Goal: Communication & Community: Ask a question

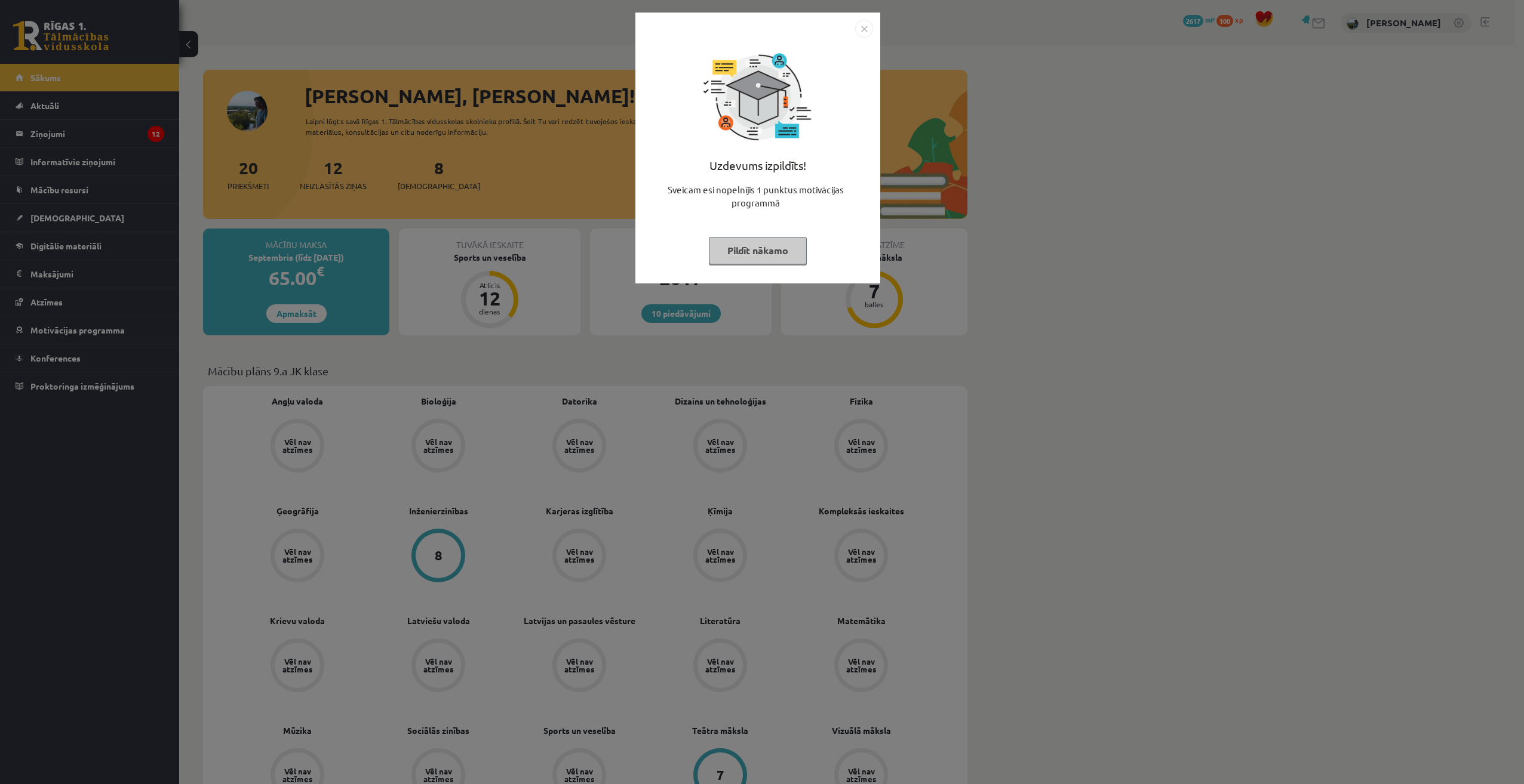
click at [772, 247] on button "Pildīt nākamo" at bounding box center [758, 250] width 98 height 27
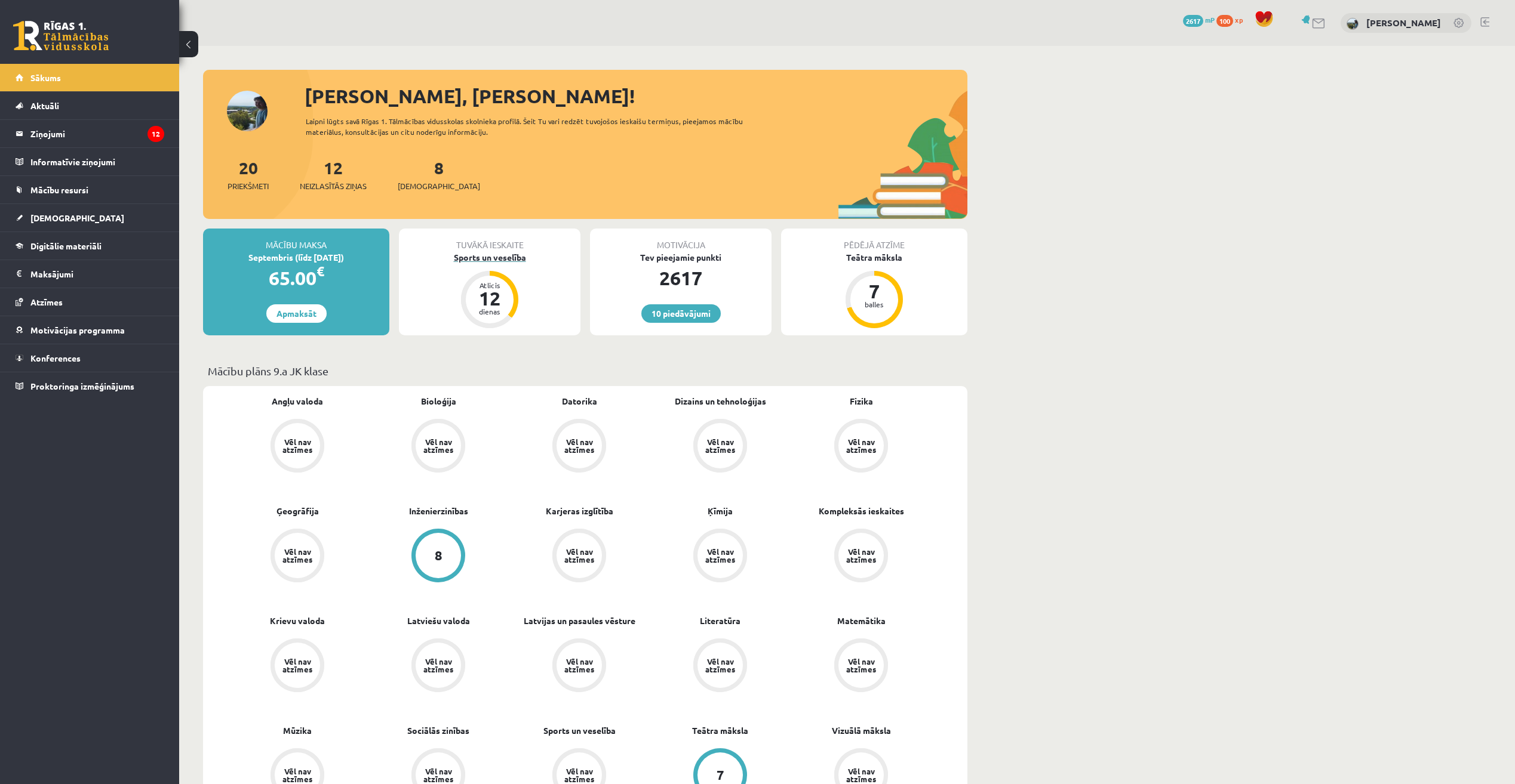
click at [488, 263] on div "Sports un veselība" at bounding box center [490, 257] width 182 height 13
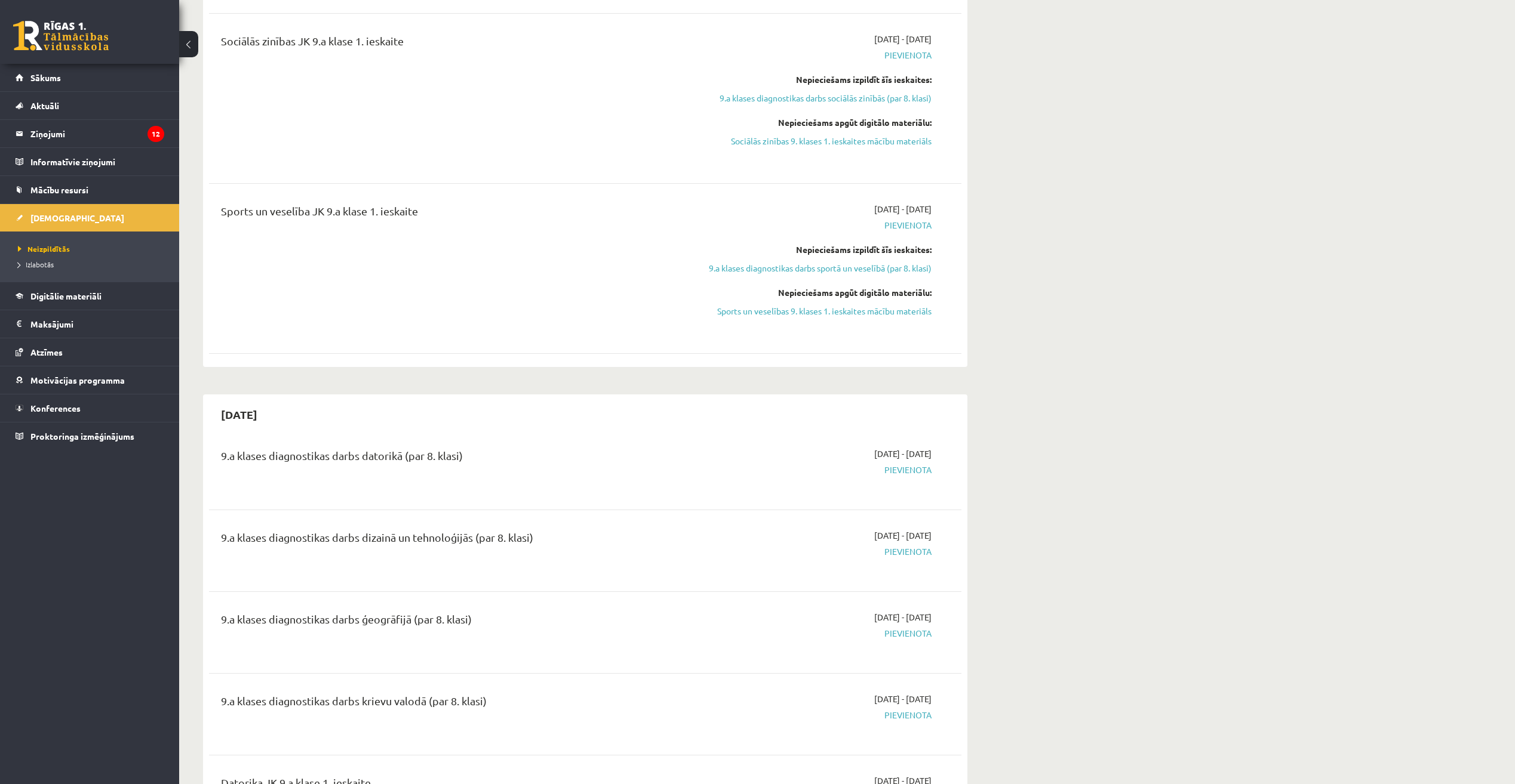
scroll to position [1432, 0]
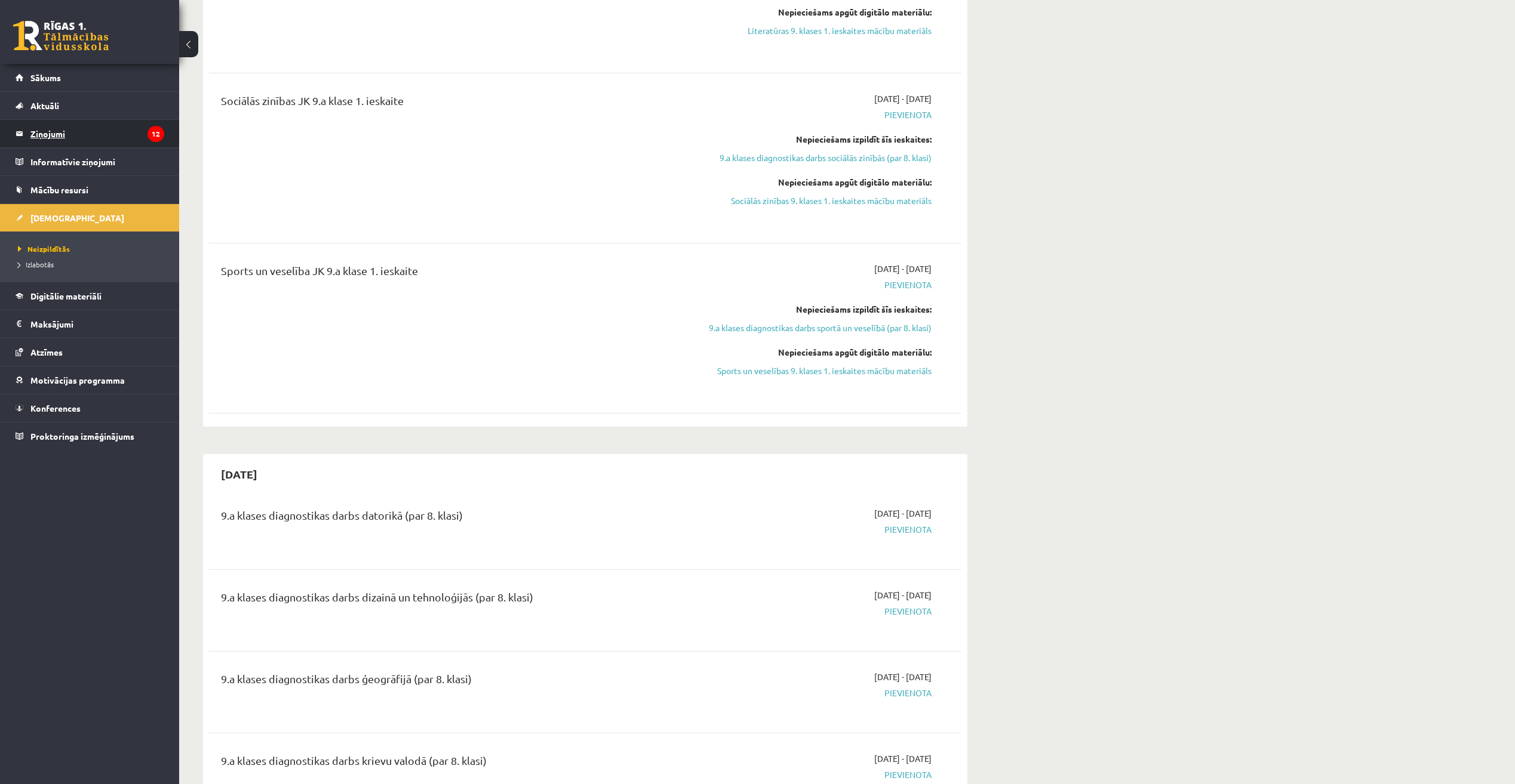
click at [119, 127] on legend "Ziņojumi 12" at bounding box center [97, 133] width 134 height 27
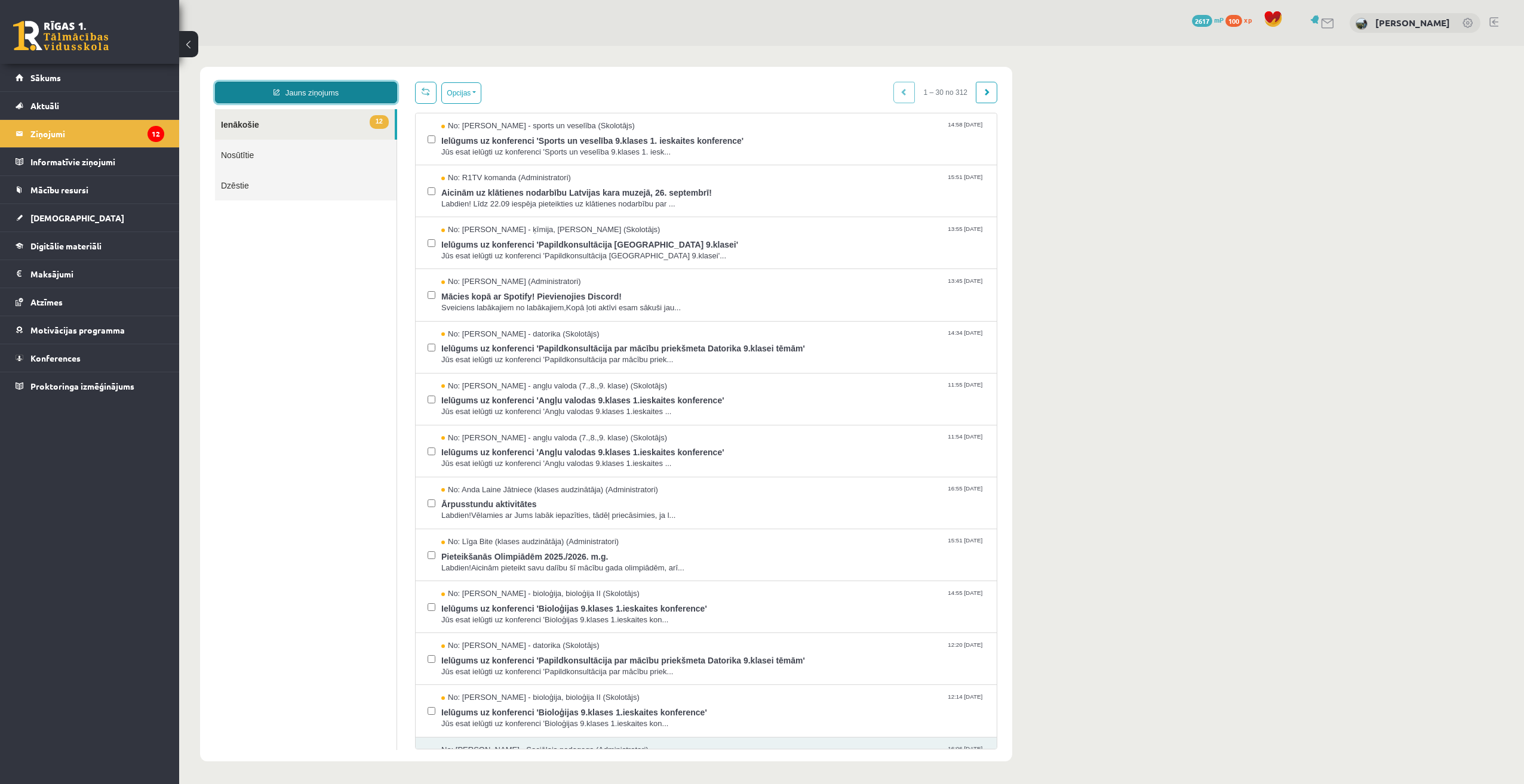
click at [321, 95] on link "Jauns ziņojums" at bounding box center [306, 92] width 182 height 21
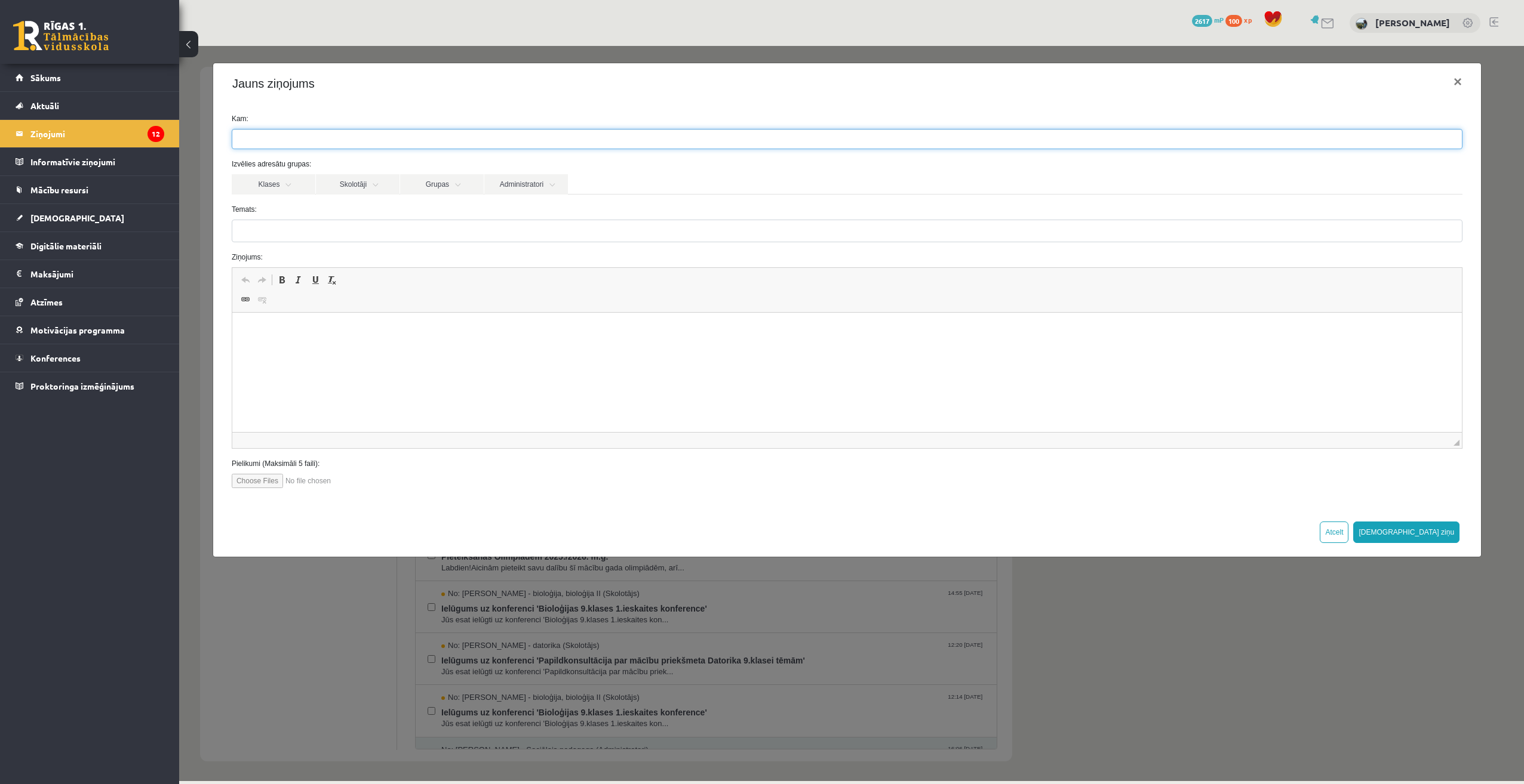
click at [299, 137] on ul at bounding box center [847, 139] width 1230 height 19
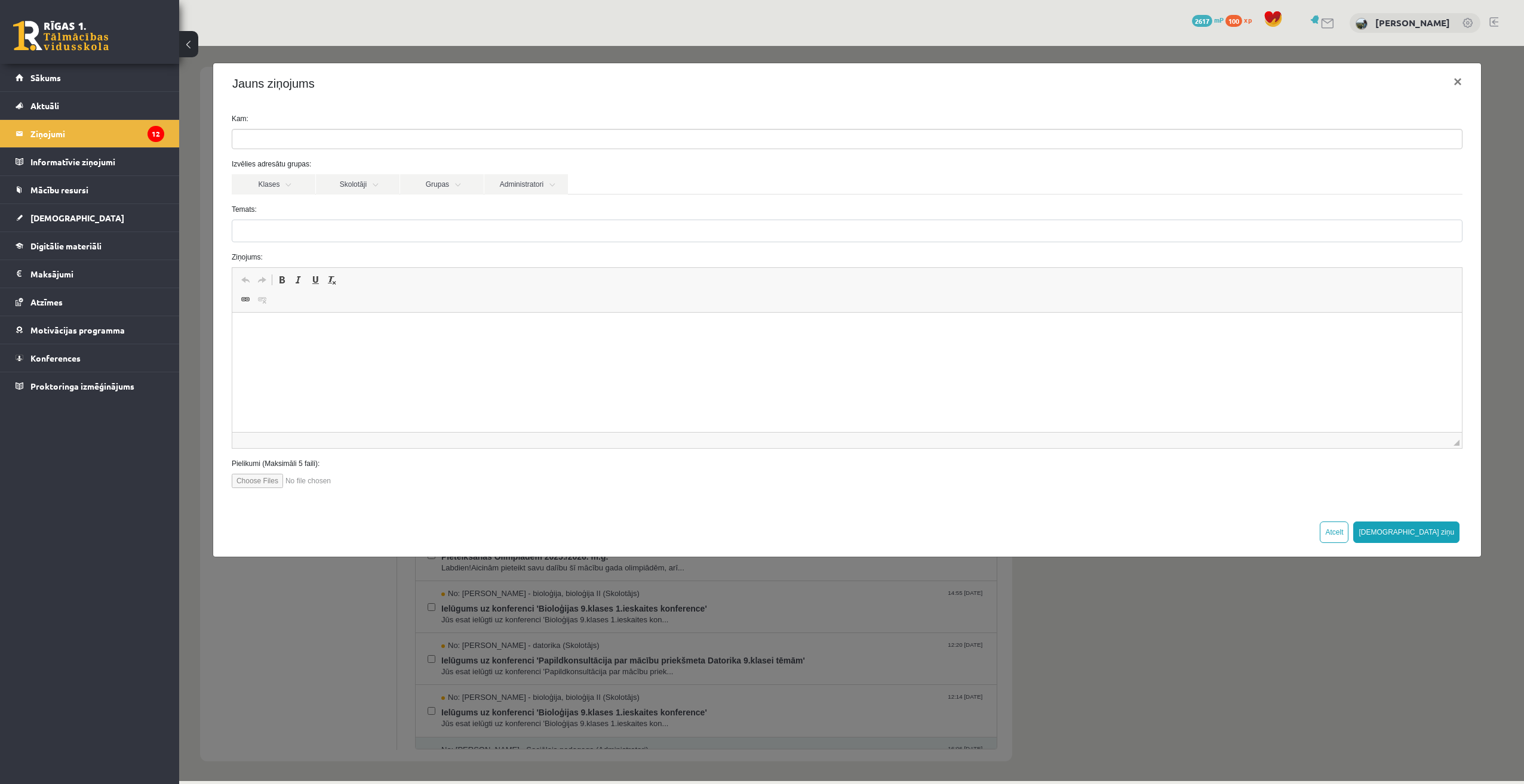
click at [754, 200] on form "Kam: Izvēlies adresātu grupas: Klases Skolotāji Grupas Administratori 9.a JK kl…" at bounding box center [847, 300] width 1249 height 375
click at [262, 184] on link "Klases" at bounding box center [274, 185] width 84 height 21
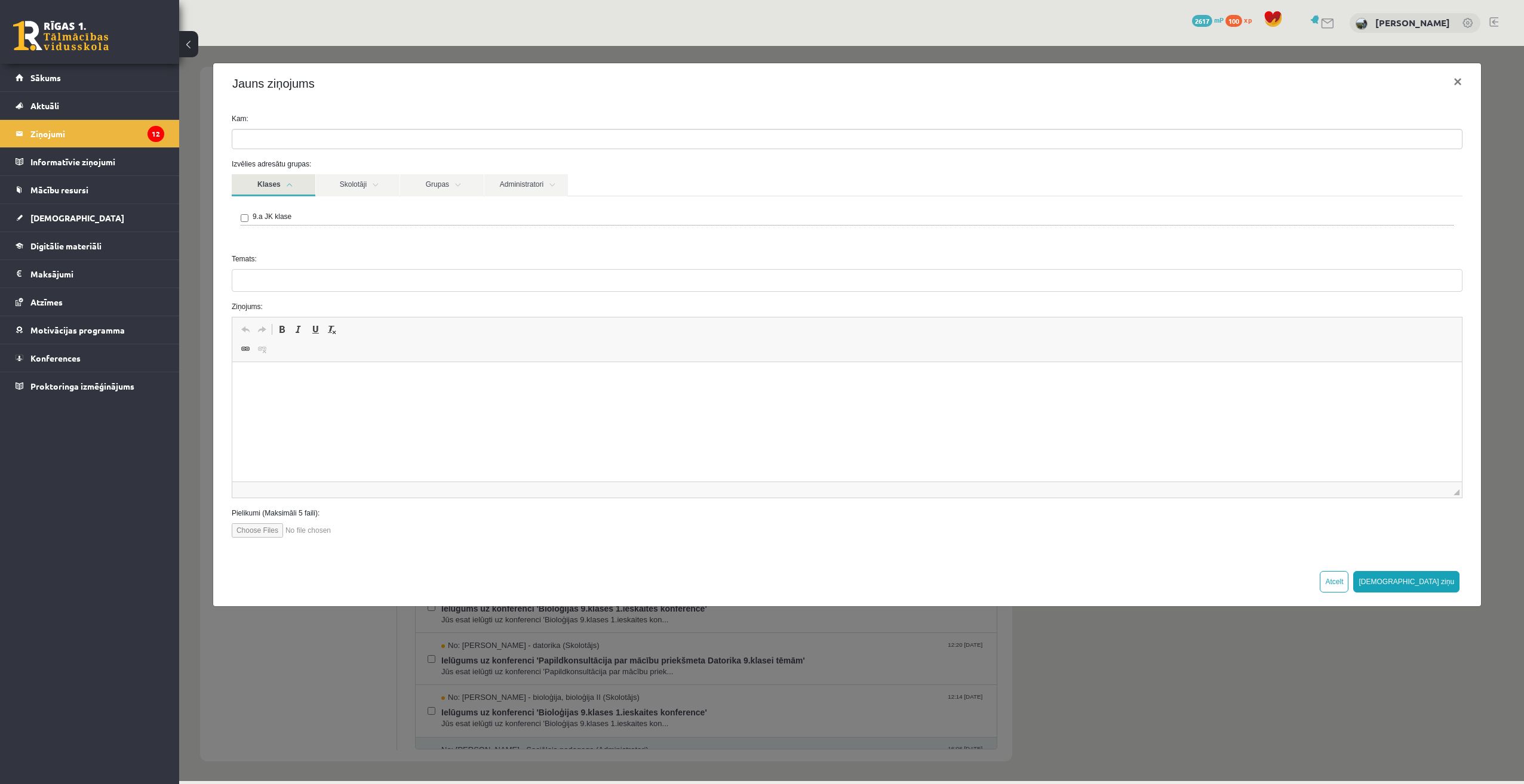
click at [276, 186] on link "Klases" at bounding box center [274, 185] width 84 height 22
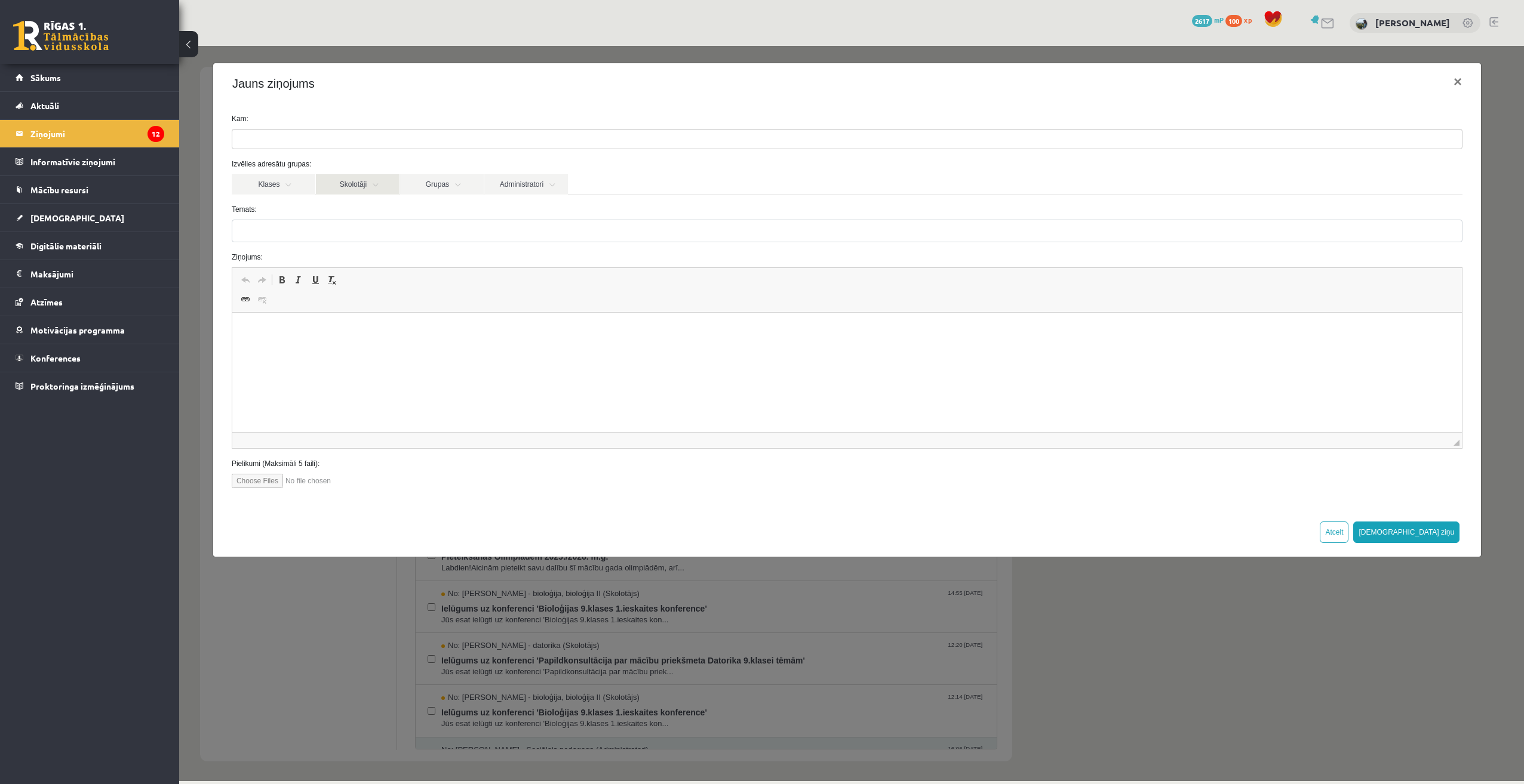
click at [380, 179] on link "Skolotāji" at bounding box center [358, 185] width 84 height 21
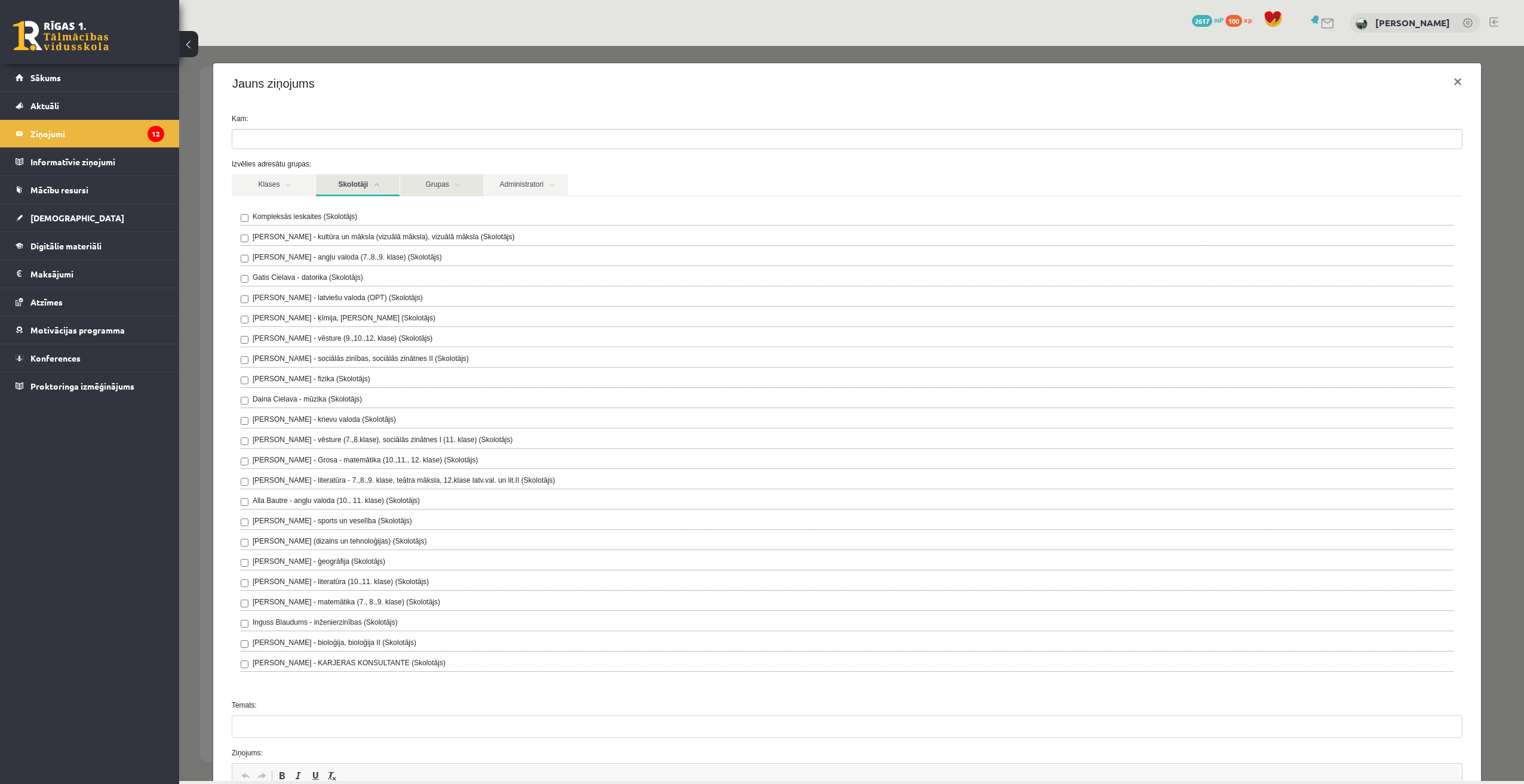
click at [445, 182] on link "Grupas" at bounding box center [442, 185] width 84 height 22
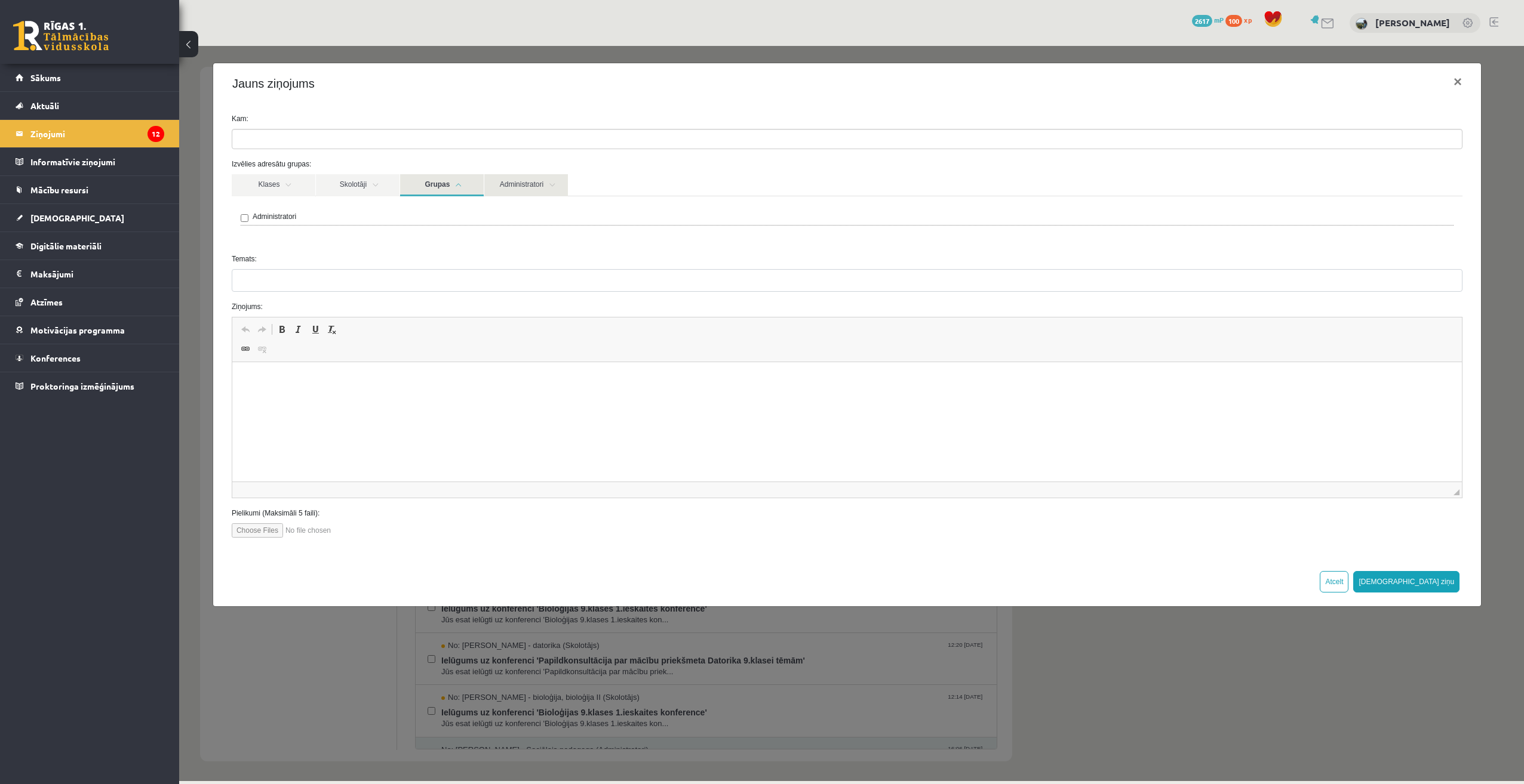
click at [499, 181] on link "Administratori" at bounding box center [526, 185] width 84 height 22
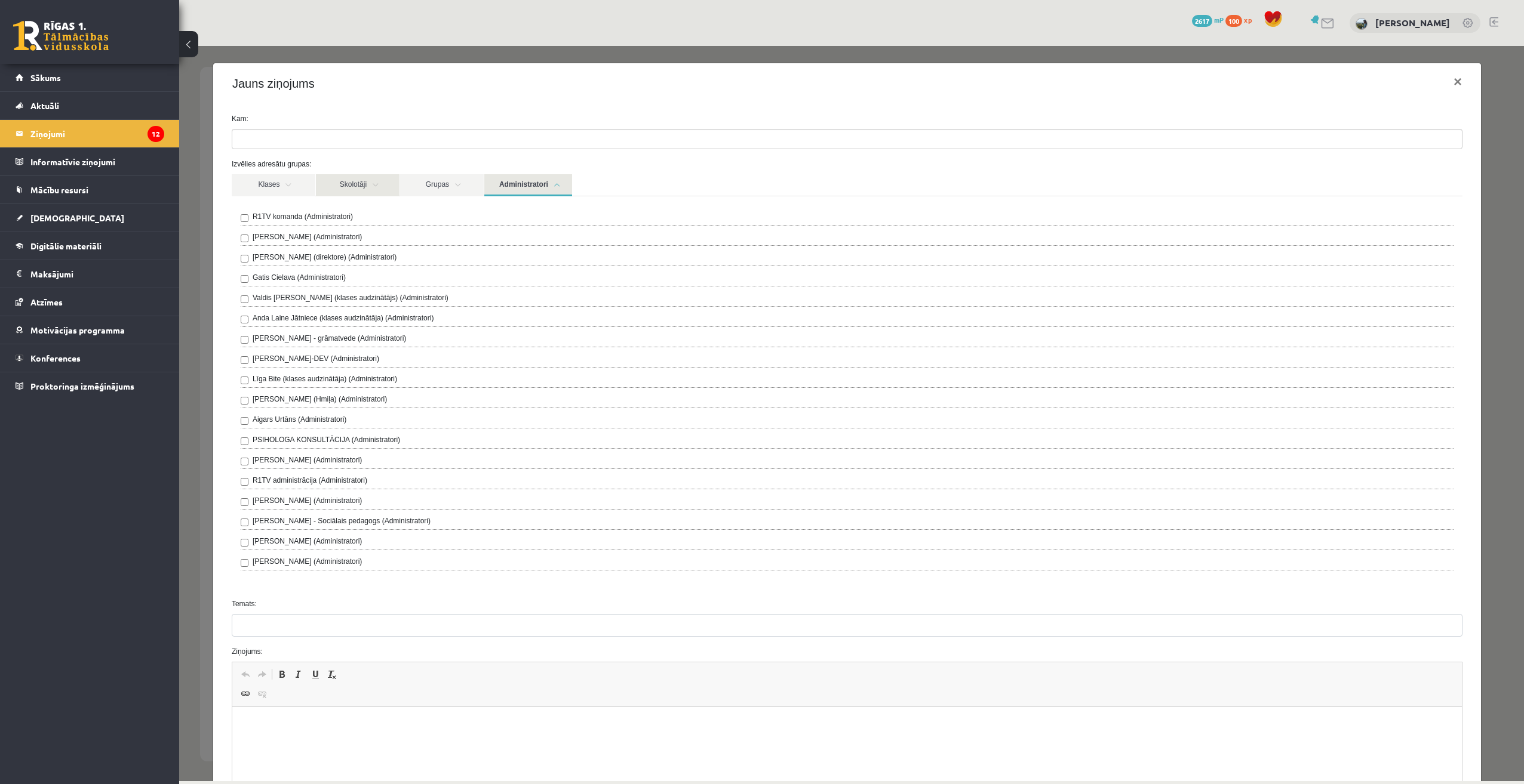
click at [318, 179] on link "Skolotāji" at bounding box center [358, 185] width 84 height 22
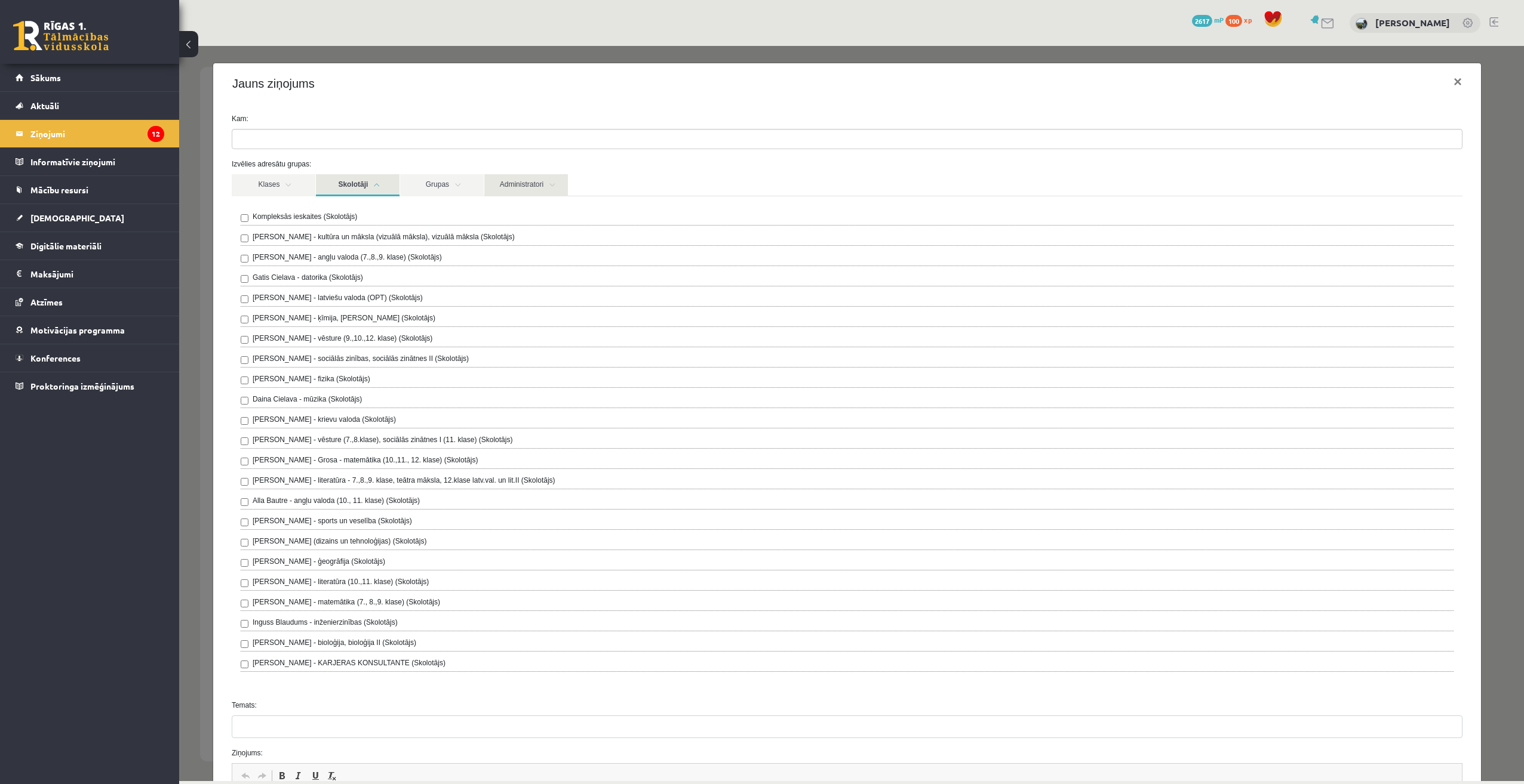
click at [520, 182] on link "Administratori" at bounding box center [526, 185] width 84 height 22
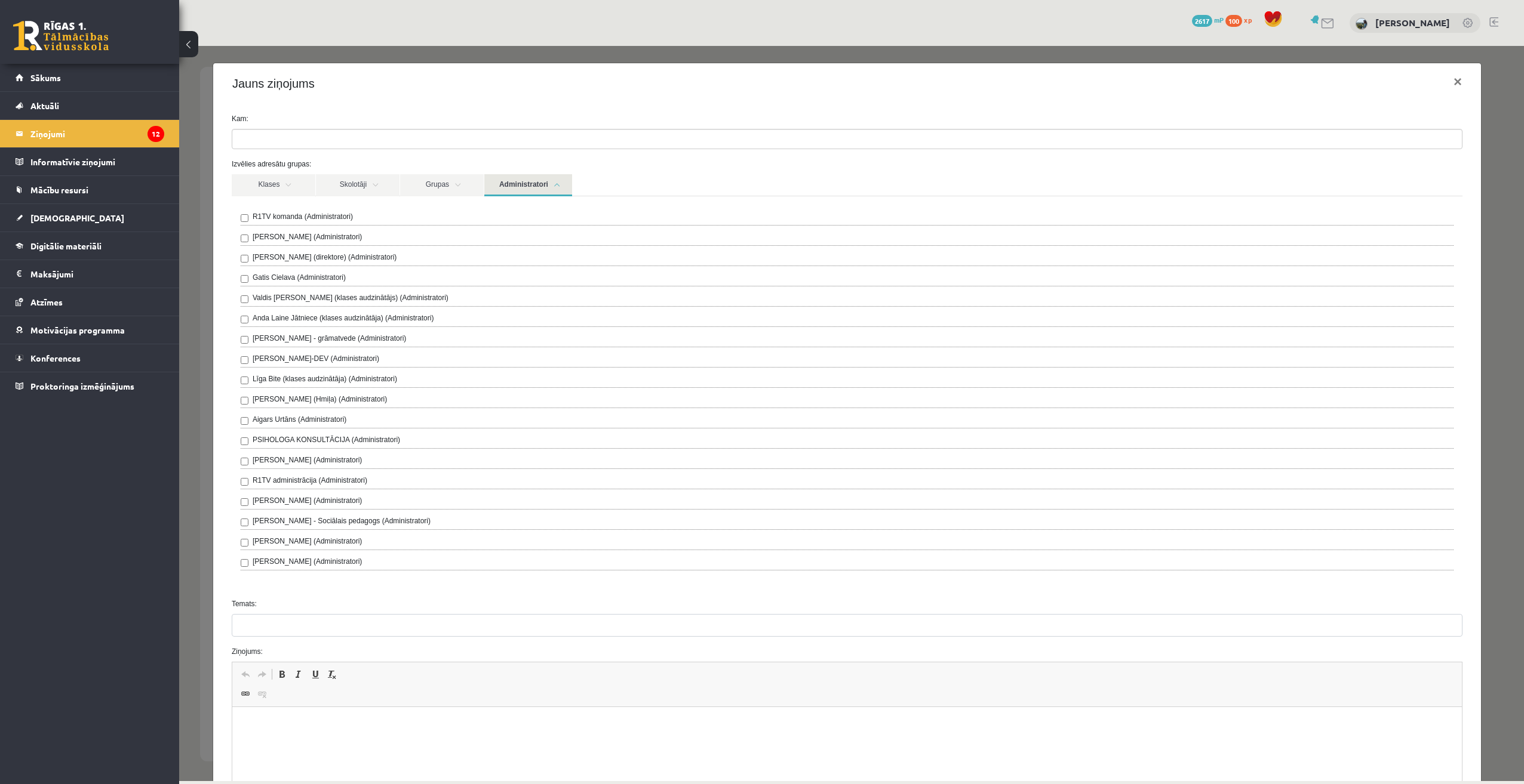
click at [331, 519] on label "[PERSON_NAME] - Sociālais pedagogs (Administratori)" at bounding box center [342, 521] width 178 height 11
click at [562, 100] on div "Jauns ziņojums ×" at bounding box center [847, 84] width 1268 height 41
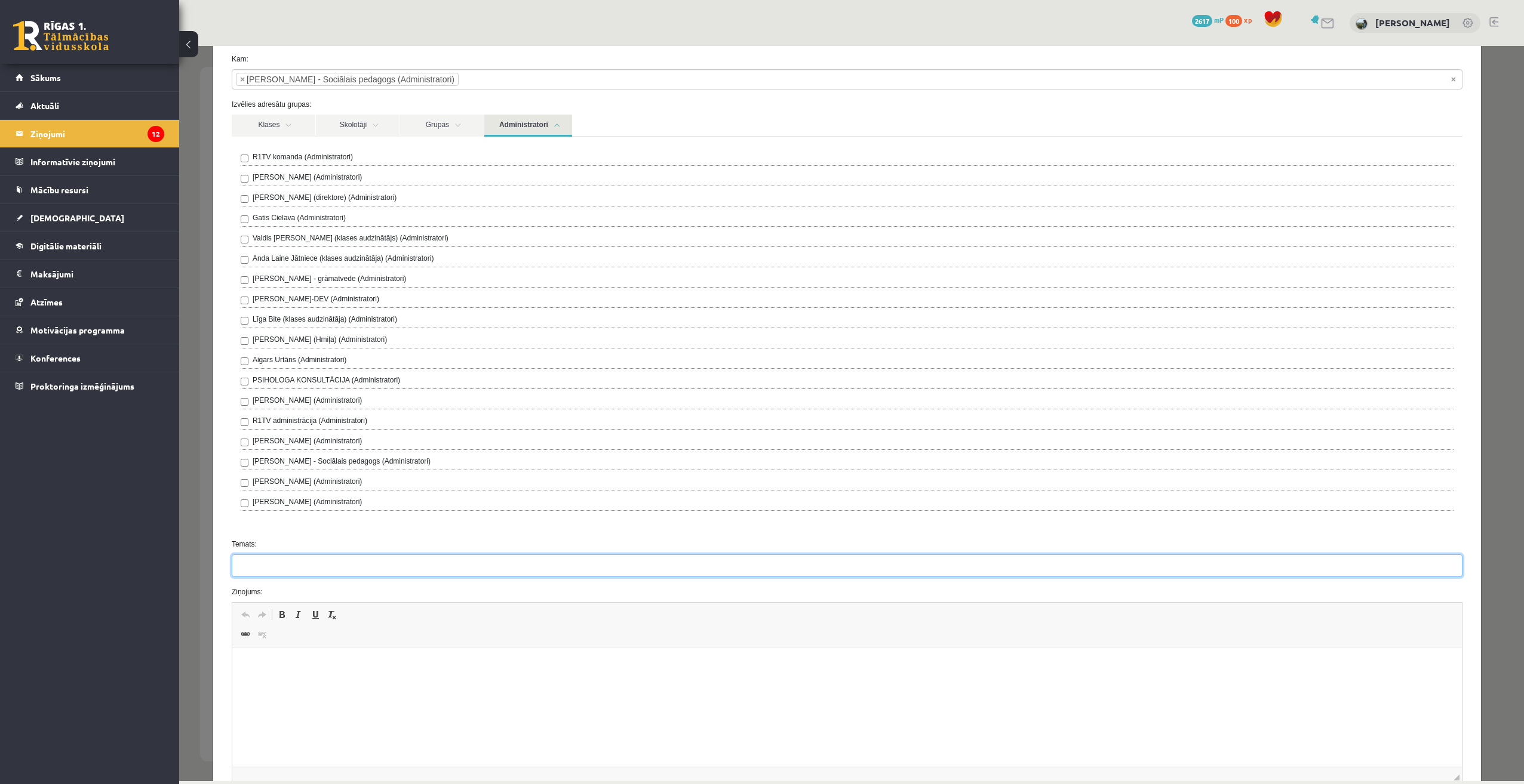
click at [531, 570] on input "Temats:" at bounding box center [847, 565] width 1231 height 22
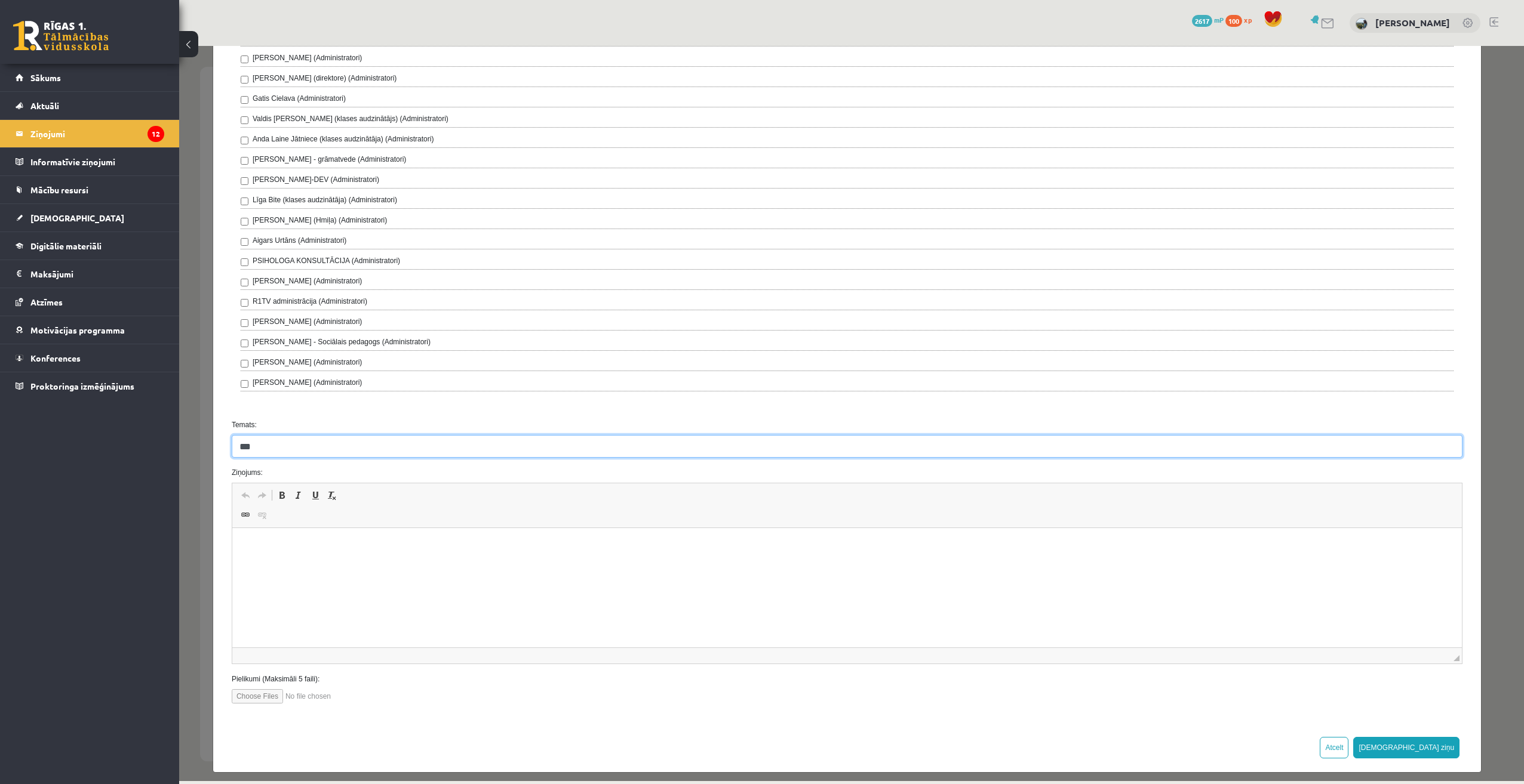
click at [375, 447] on input "***" at bounding box center [847, 446] width 1231 height 22
type input "**********"
click at [589, 565] on html at bounding box center [847, 547] width 1230 height 36
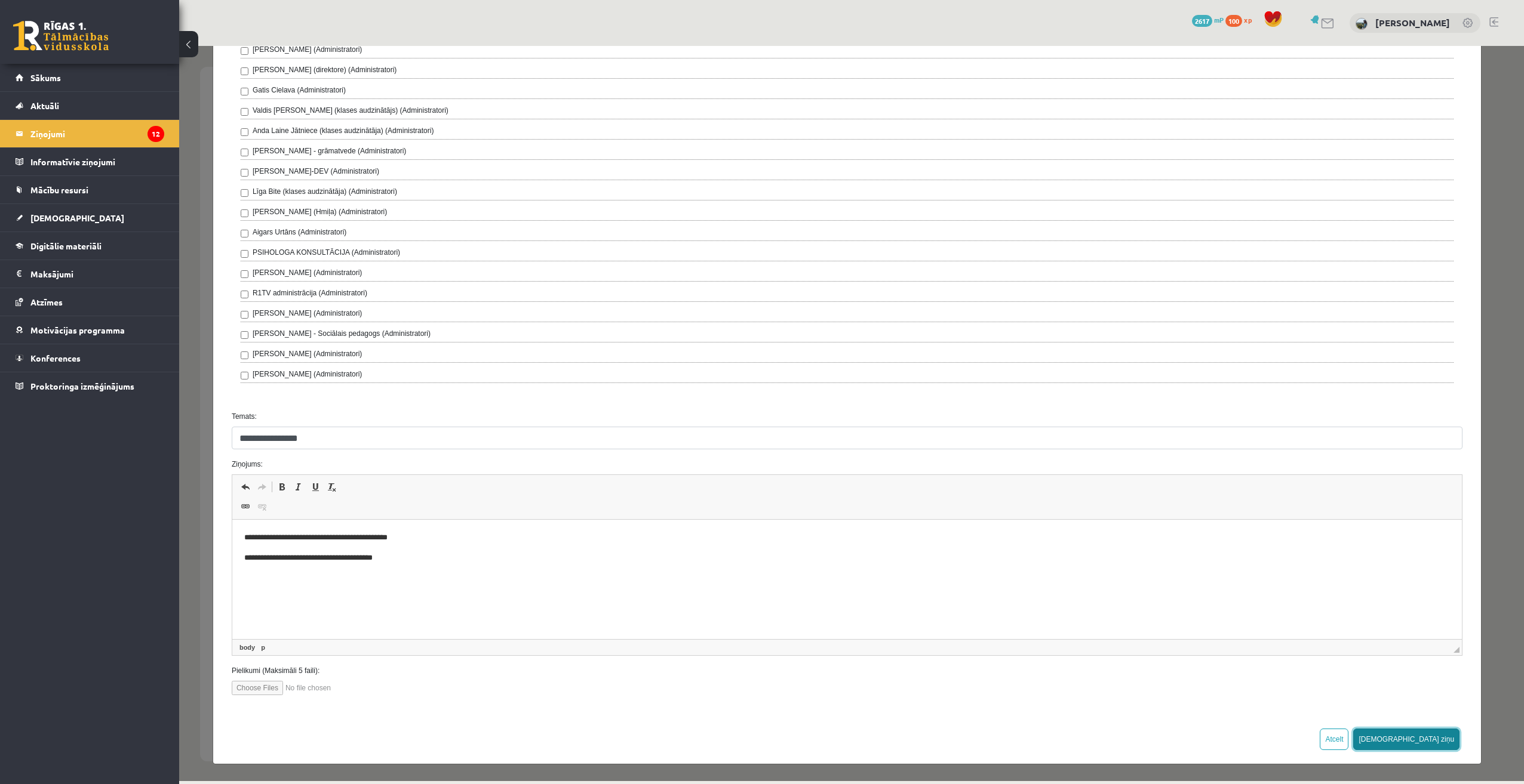
click at [1437, 736] on button "[DEMOGRAPHIC_DATA] ziņu" at bounding box center [1406, 739] width 106 height 21
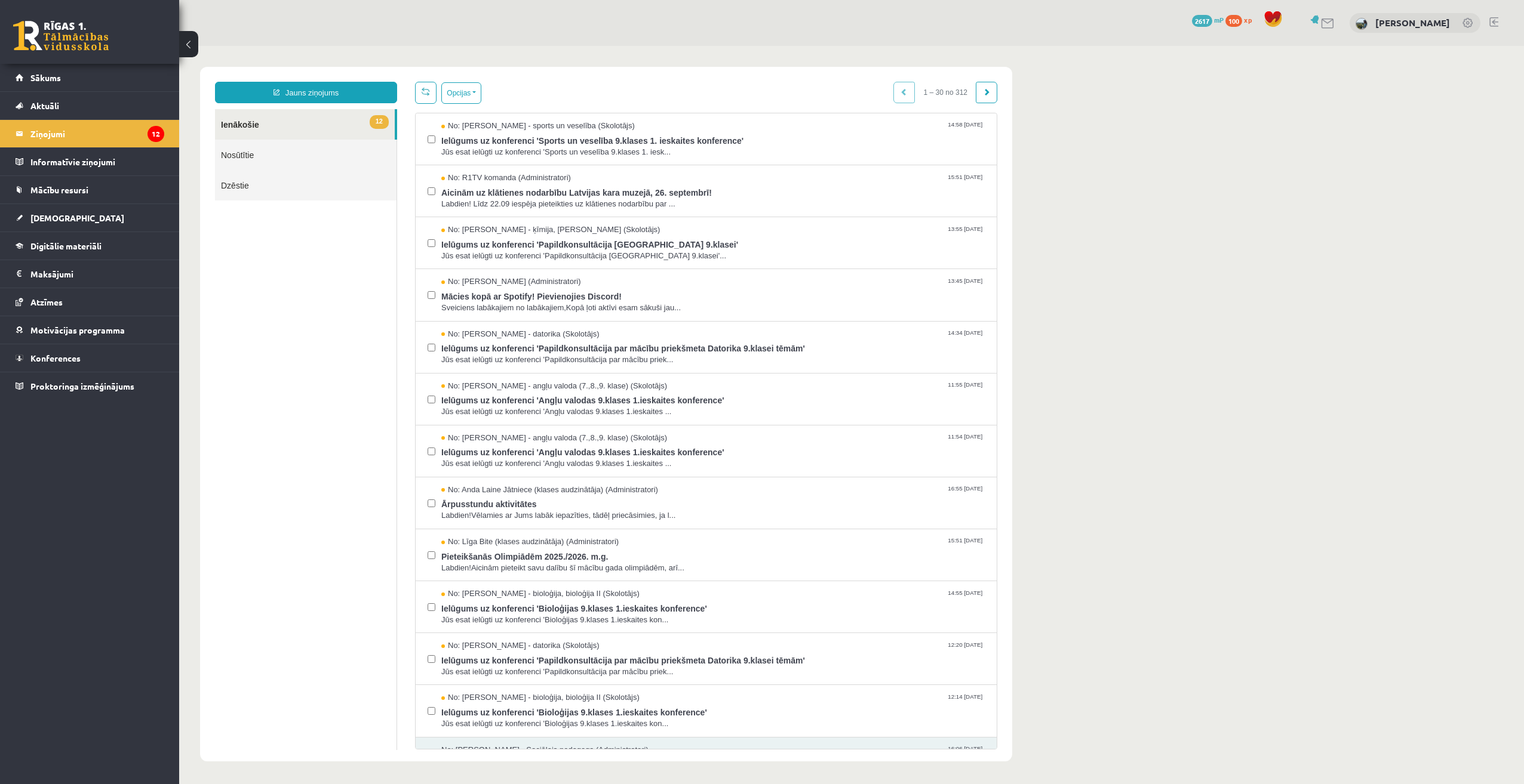
scroll to position [0, 0]
